Goal: Task Accomplishment & Management: Manage account settings

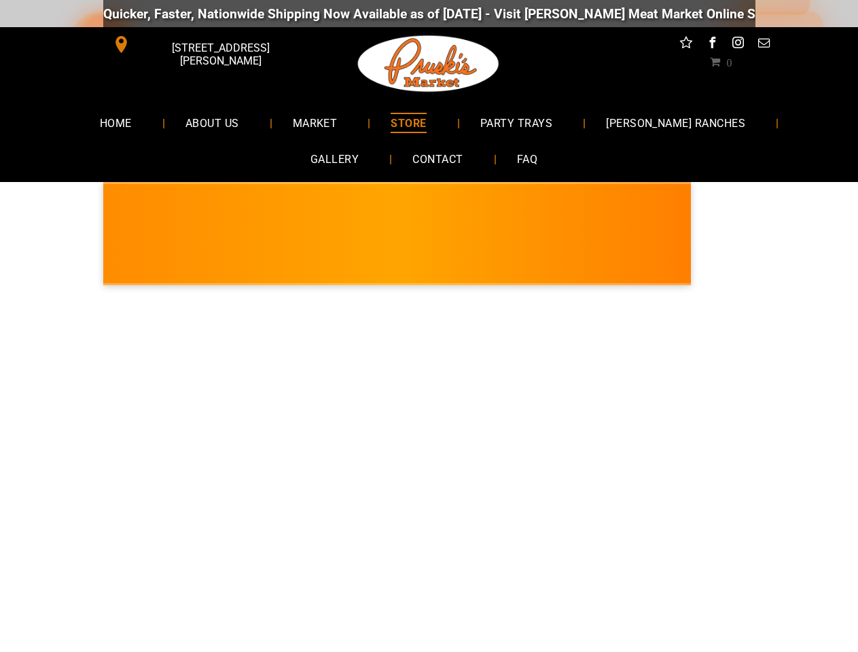
click at [429, 326] on div at bounding box center [429, 615] width 804 height 652
